Goal: Navigation & Orientation: Locate item on page

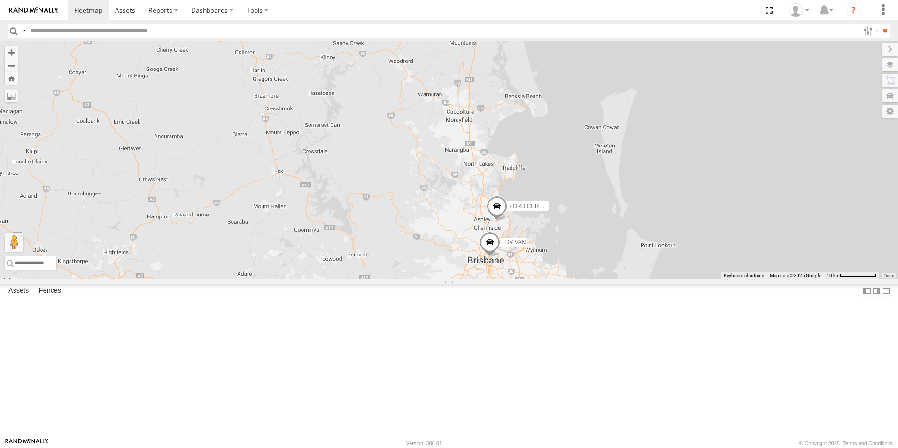
select select "**********"
click at [507, 221] on span at bounding box center [496, 208] width 21 height 25
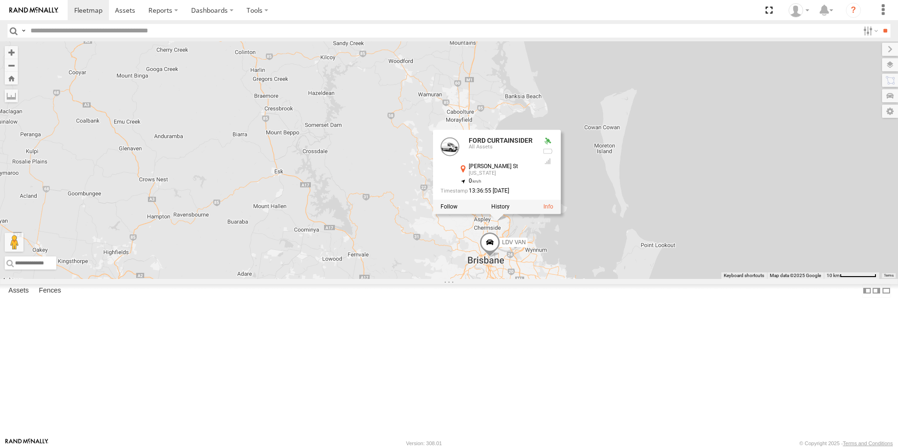
click at [500, 257] on span at bounding box center [489, 244] width 21 height 25
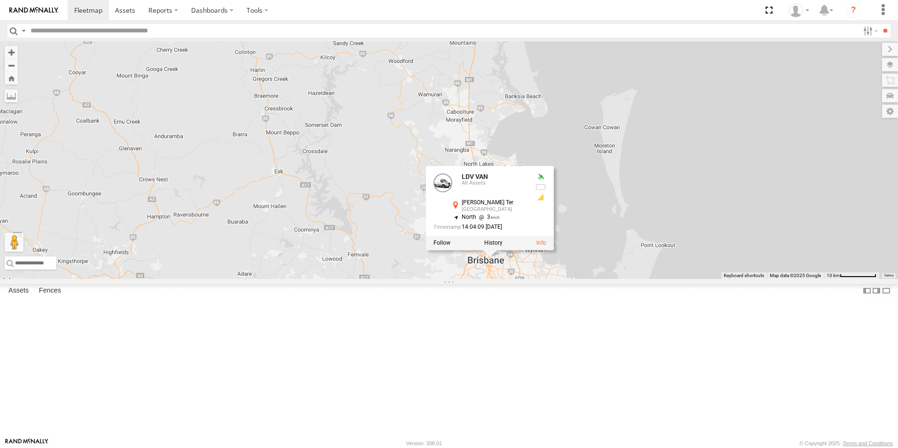
click at [498, 263] on div "FORD CURTAINSIDER LDV VAN LDV VAN All Assets [PERSON_NAME] Ter [GEOGRAPHIC_DATA…" at bounding box center [449, 160] width 898 height 238
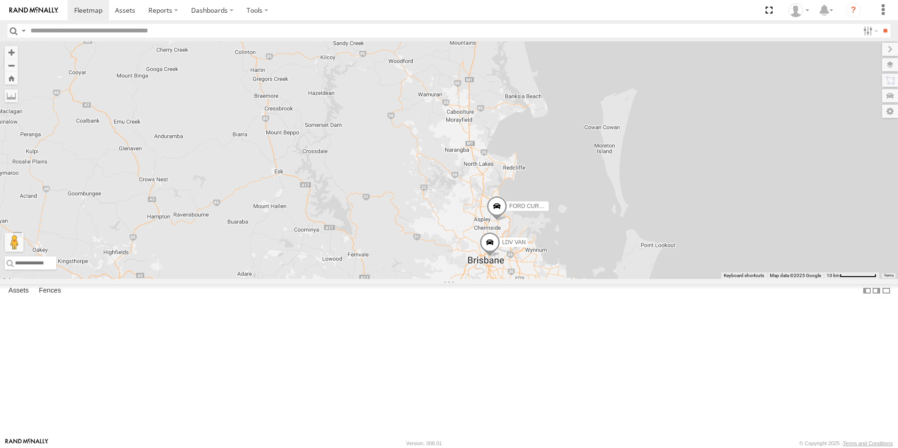
click at [507, 221] on span at bounding box center [496, 208] width 21 height 25
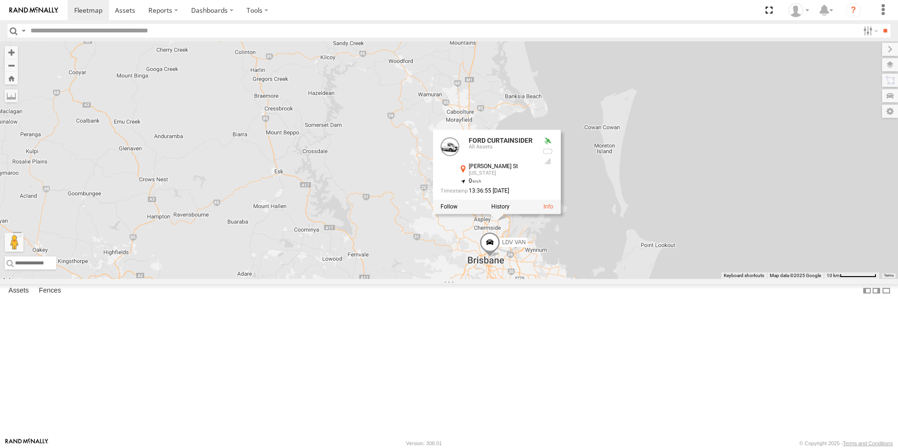
click at [500, 257] on span at bounding box center [489, 244] width 21 height 25
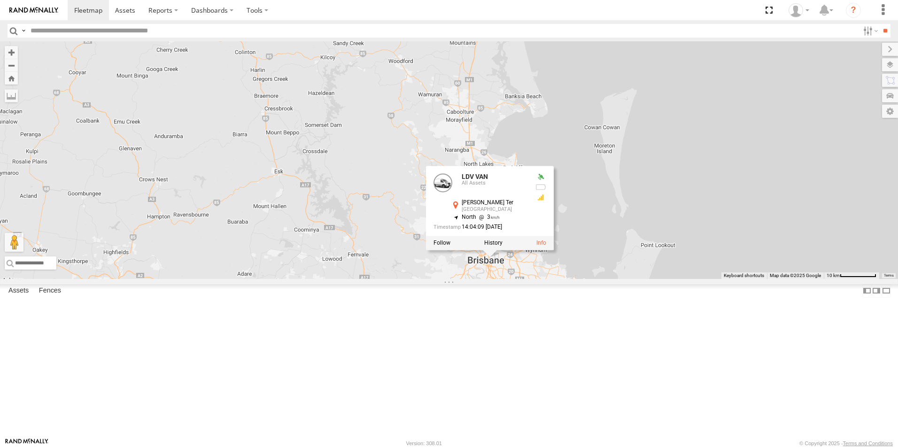
click at [562, 279] on div "FORD CURTAINSIDER LDV VAN LDV VAN All Assets [PERSON_NAME] Ter [GEOGRAPHIC_DATA…" at bounding box center [449, 160] width 898 height 238
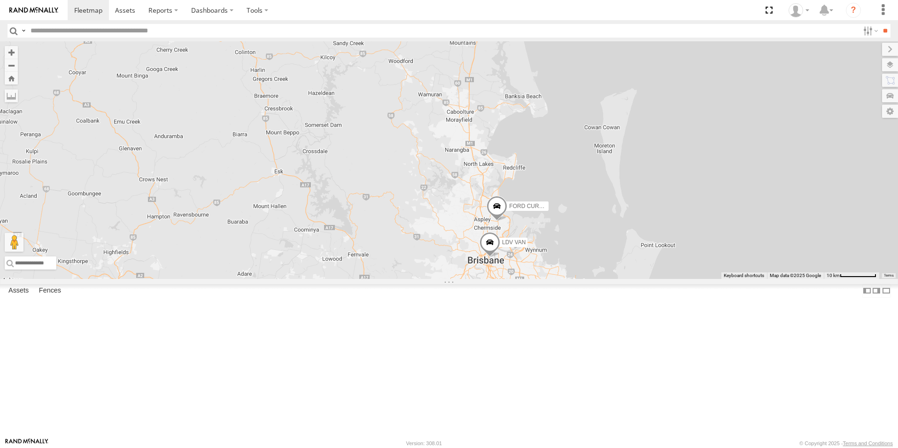
click at [507, 221] on span at bounding box center [496, 208] width 21 height 25
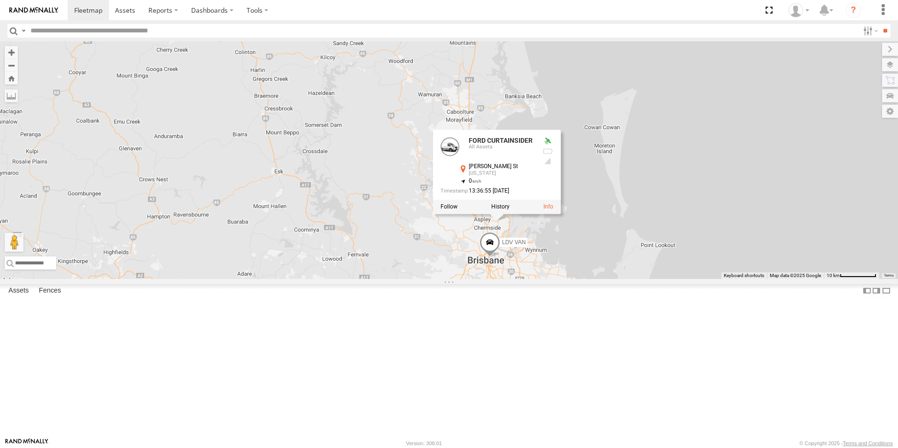
click at [569, 279] on div "FORD CURTAINSIDER LDV VAN FORD CURTAINSIDER All Assets [PERSON_NAME] [GEOGRAPHI…" at bounding box center [449, 160] width 898 height 238
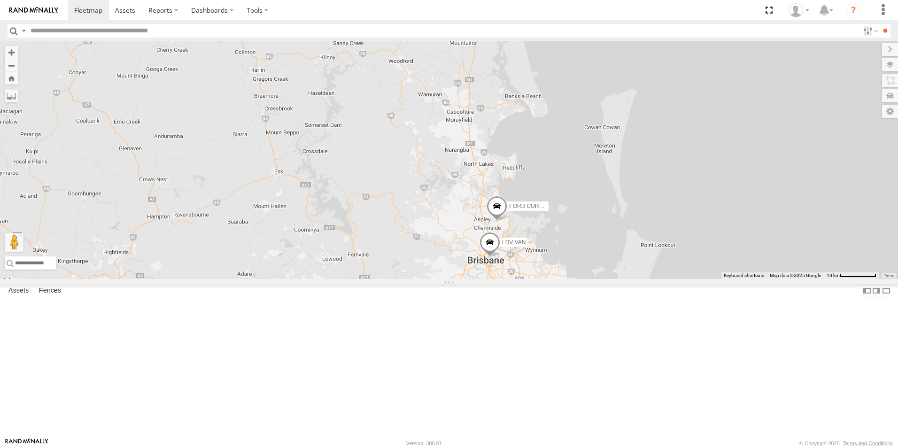
click at [500, 257] on span at bounding box center [489, 244] width 21 height 25
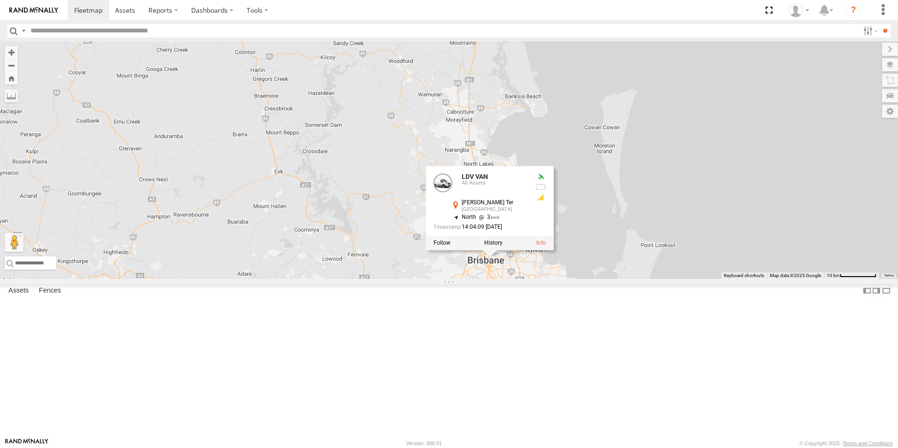
click at [565, 279] on div "FORD CURTAINSIDER LDV VAN LDV VAN All Assets [PERSON_NAME] Ter [GEOGRAPHIC_DATA…" at bounding box center [449, 160] width 898 height 238
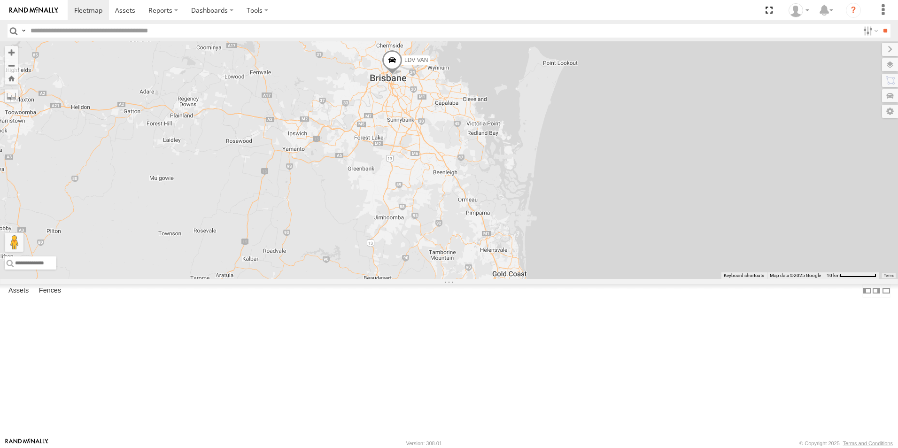
drag, startPoint x: 659, startPoint y: 399, endPoint x: 557, endPoint y: 204, distance: 219.9
click at [557, 204] on div "FORD CURTAINSIDER LDV VAN" at bounding box center [449, 160] width 898 height 238
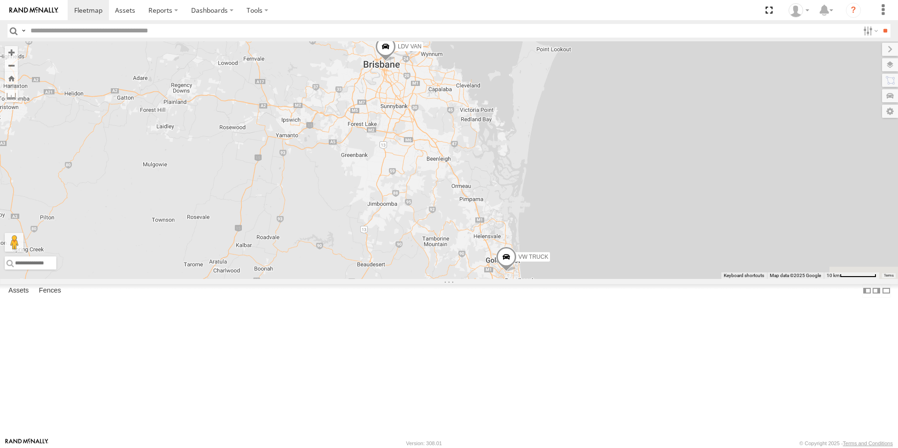
click at [516, 272] on span at bounding box center [506, 259] width 21 height 25
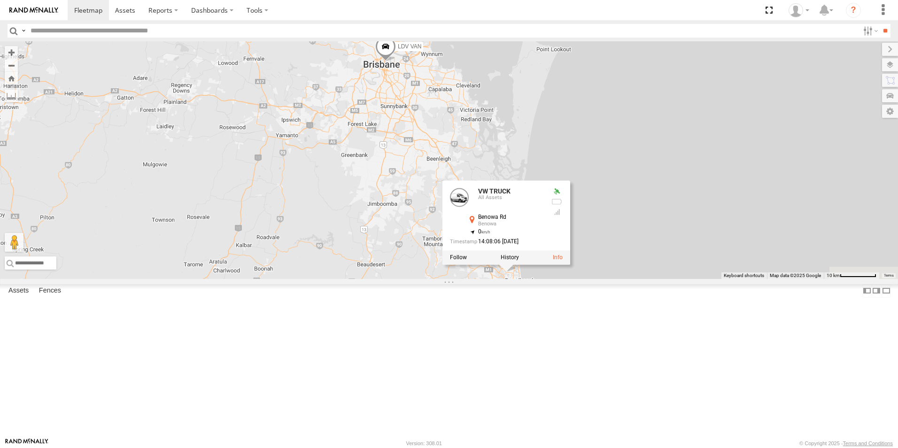
click at [521, 279] on div "FORD CURTAINSIDER LDV VAN VW TRUCK VW TRUCK All Assets Benowa Rd Benowa -28.007…" at bounding box center [449, 160] width 898 height 238
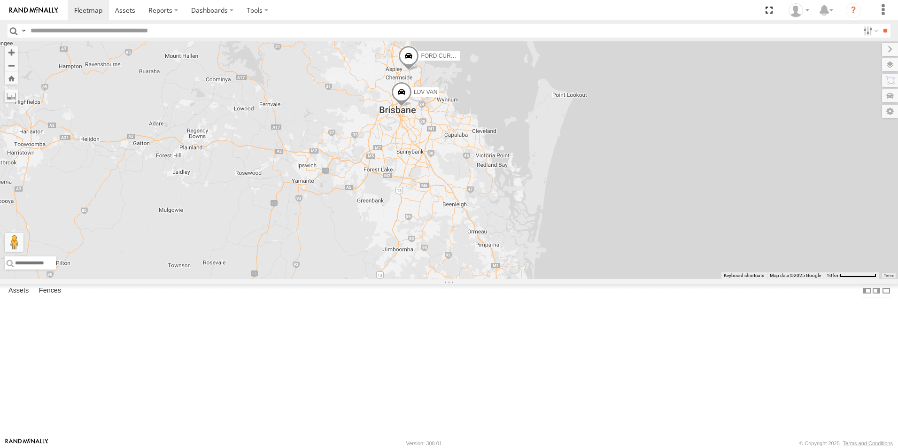
drag, startPoint x: 485, startPoint y: 213, endPoint x: 504, endPoint y: 265, distance: 55.4
click at [504, 265] on div "FORD CURTAINSIDER LDV VAN VW TRUCK" at bounding box center [449, 160] width 898 height 238
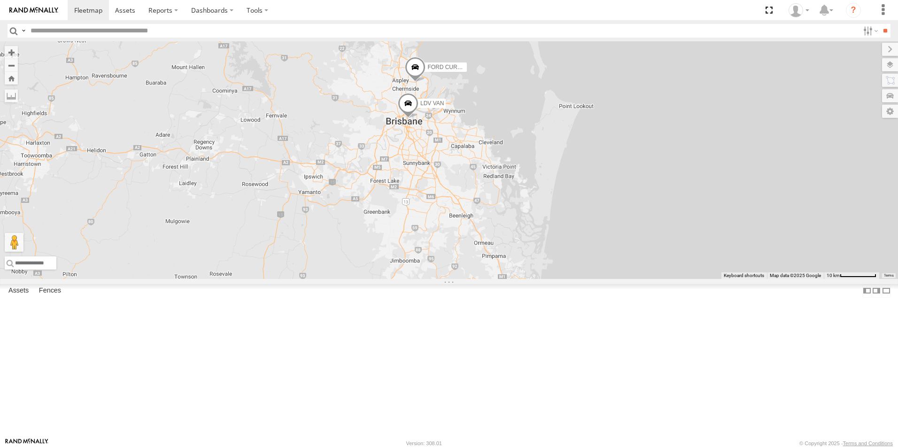
click at [418, 118] on span at bounding box center [408, 105] width 21 height 25
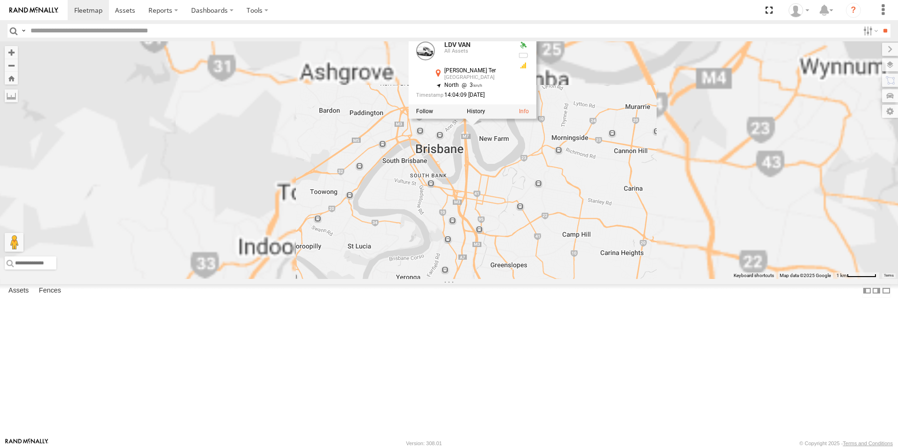
drag, startPoint x: 510, startPoint y: 242, endPoint x: 495, endPoint y: 287, distance: 47.1
click at [495, 279] on div "FORD CURTAINSIDER LDV VAN VW TRUCK LDV VAN All Assets [PERSON_NAME] Ter [GEOGRA…" at bounding box center [449, 160] width 898 height 238
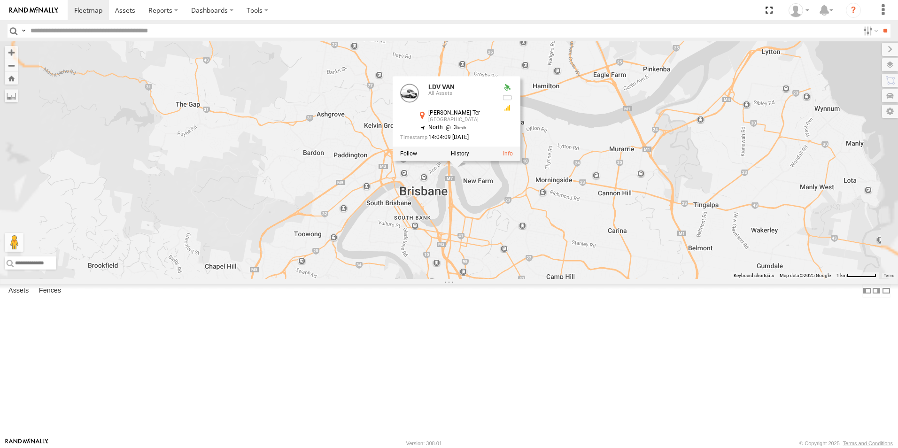
click at [499, 270] on div "FORD CURTAINSIDER LDV VAN VW TRUCK LDV VAN All Assets [PERSON_NAME] Ter [GEOGRA…" at bounding box center [449, 160] width 898 height 238
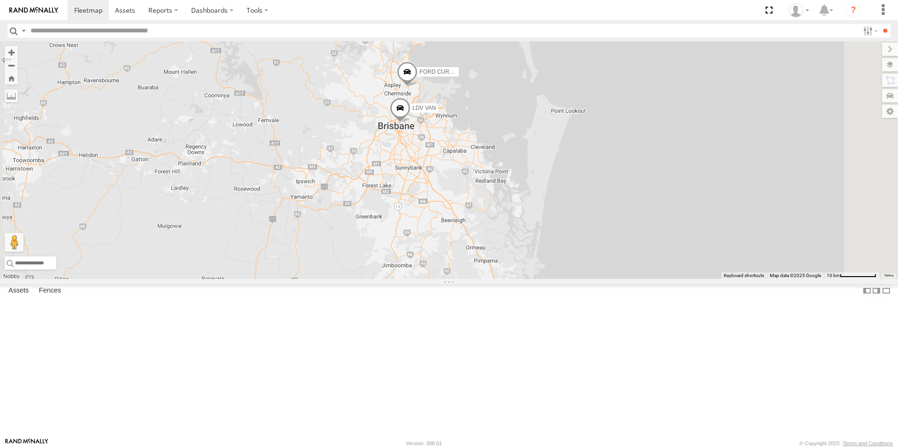
drag, startPoint x: 588, startPoint y: 286, endPoint x: 526, endPoint y: 214, distance: 94.6
click at [526, 214] on div "FORD CURTAINSIDER LDV VAN VW TRUCK" at bounding box center [449, 160] width 898 height 238
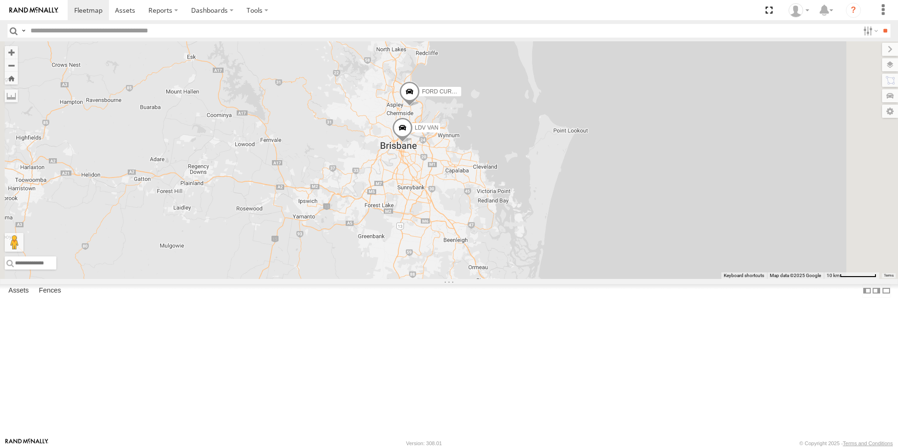
drag, startPoint x: 481, startPoint y: 203, endPoint x: 499, endPoint y: 237, distance: 38.6
click at [499, 237] on div "FORD CURTAINSIDER LDV VAN VW TRUCK" at bounding box center [449, 160] width 898 height 238
